Goal: Task Accomplishment & Management: Manage account settings

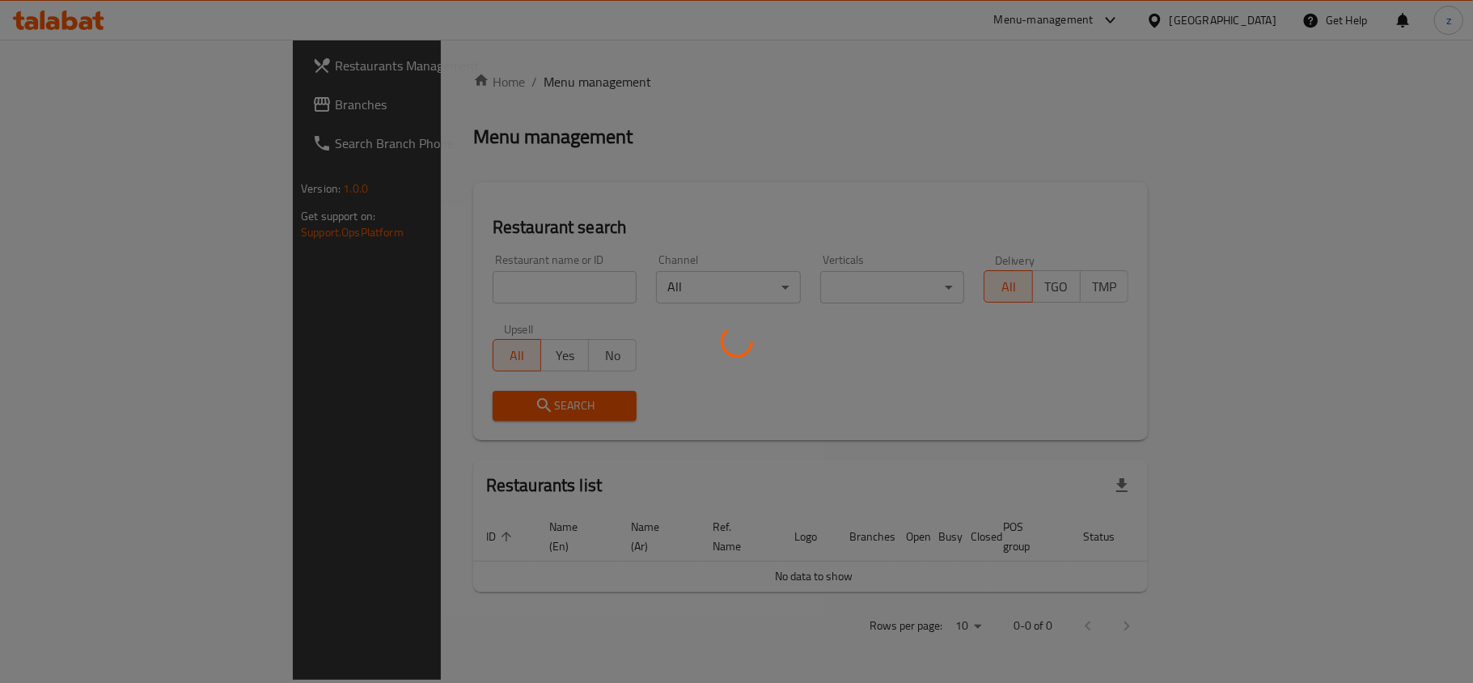
click at [1211, 91] on div at bounding box center [736, 341] width 1473 height 683
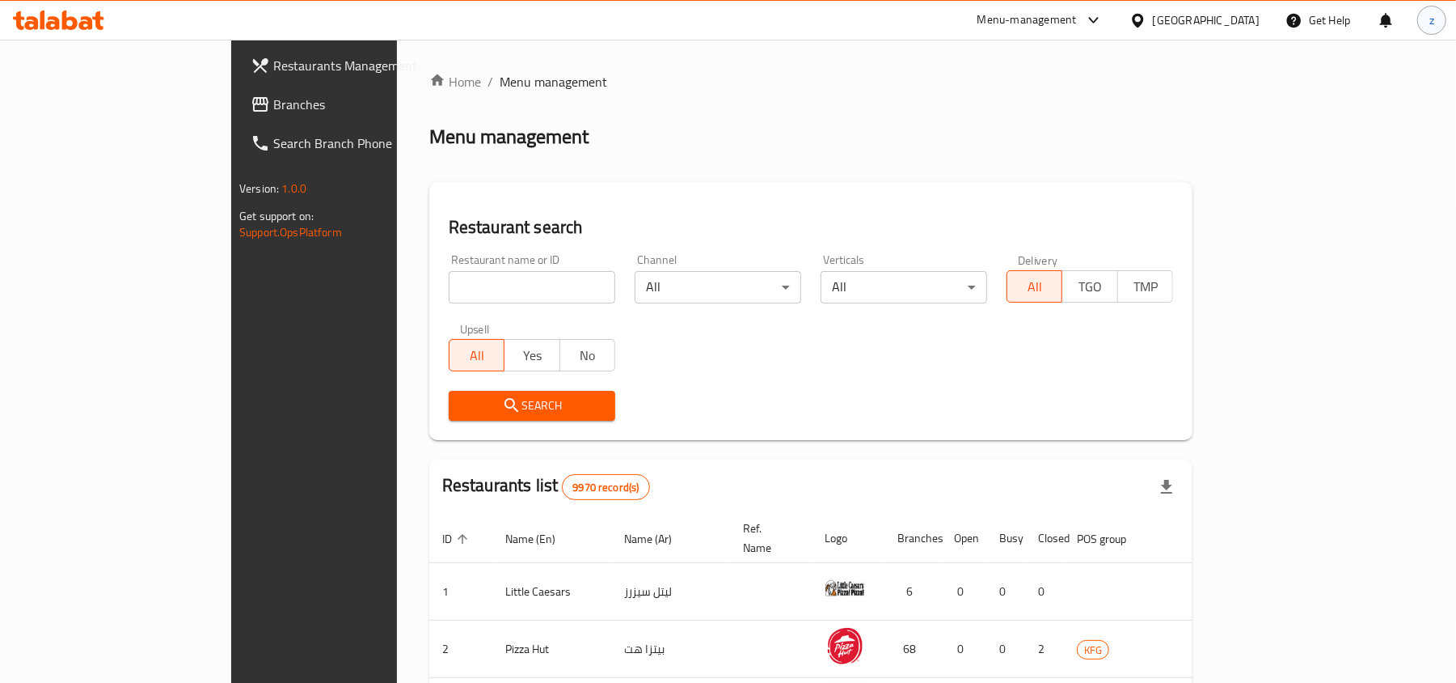
click at [1435, 23] on div "z" at bounding box center [1432, 20] width 29 height 29
click at [1321, 176] on div "Logout" at bounding box center [1325, 172] width 191 height 21
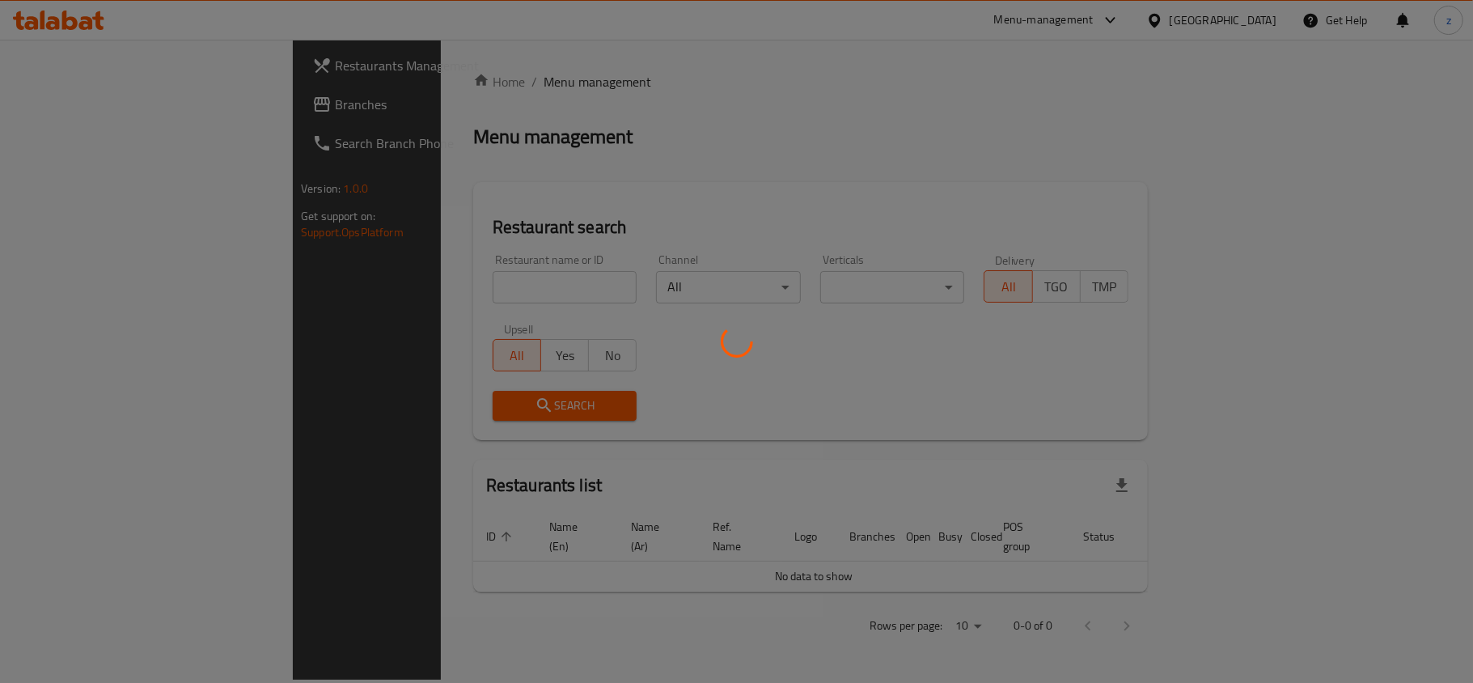
click at [1142, 26] on div at bounding box center [736, 341] width 1473 height 683
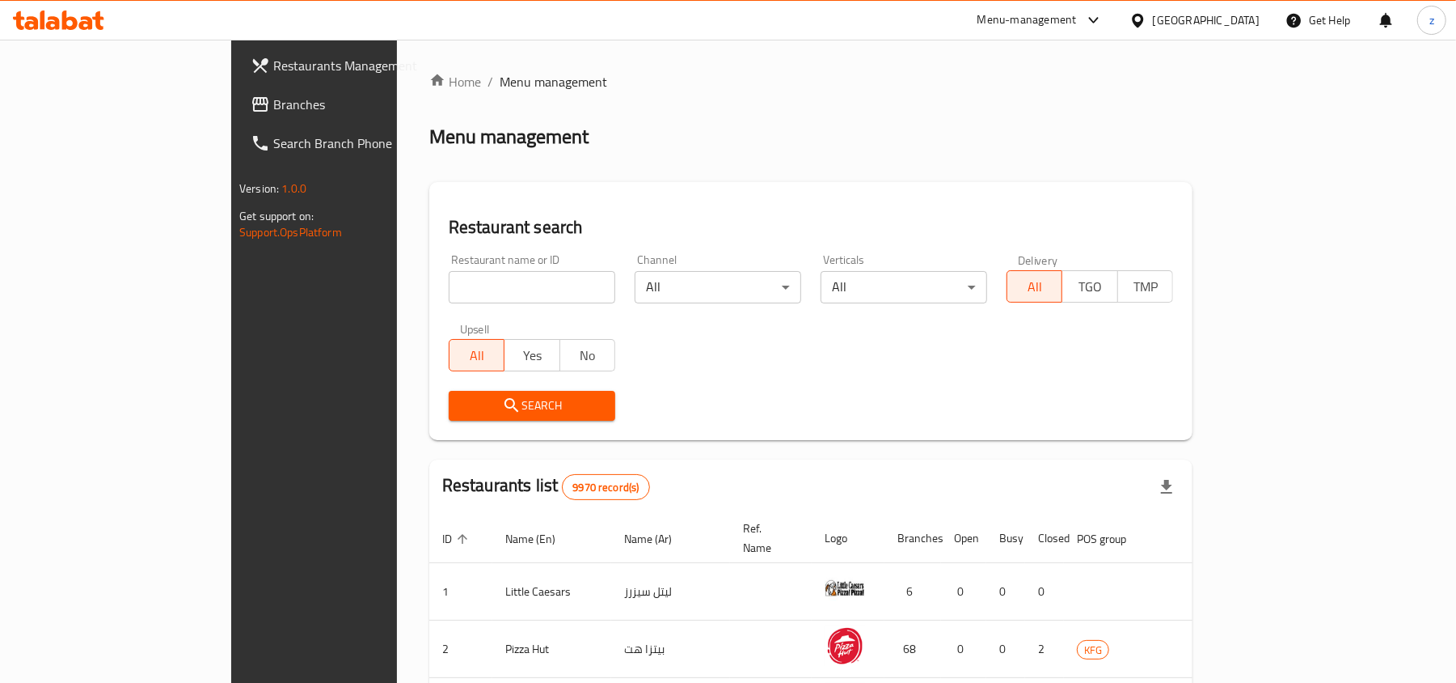
click at [1104, 19] on div at bounding box center [1090, 20] width 27 height 19
click at [984, 73] on div "All Plugins" at bounding box center [973, 71] width 50 height 18
